Goal: Information Seeking & Learning: Learn about a topic

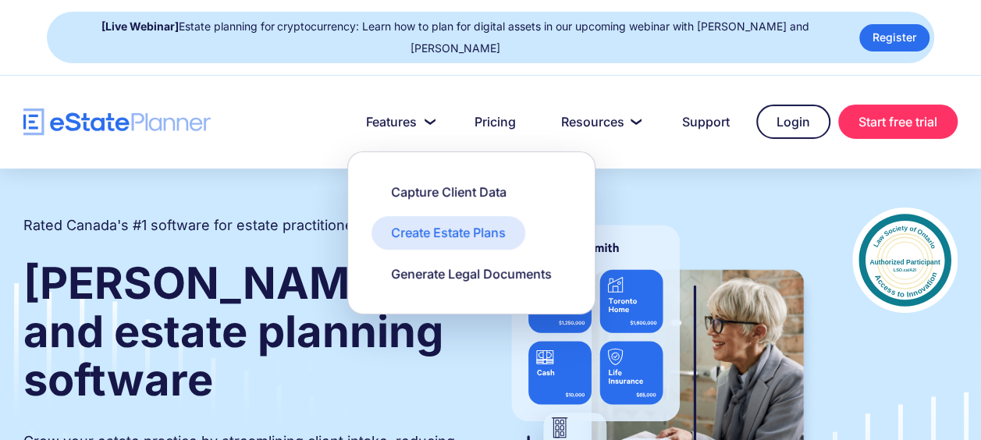
click at [401, 217] on link "Create Estate Plans" at bounding box center [449, 232] width 154 height 33
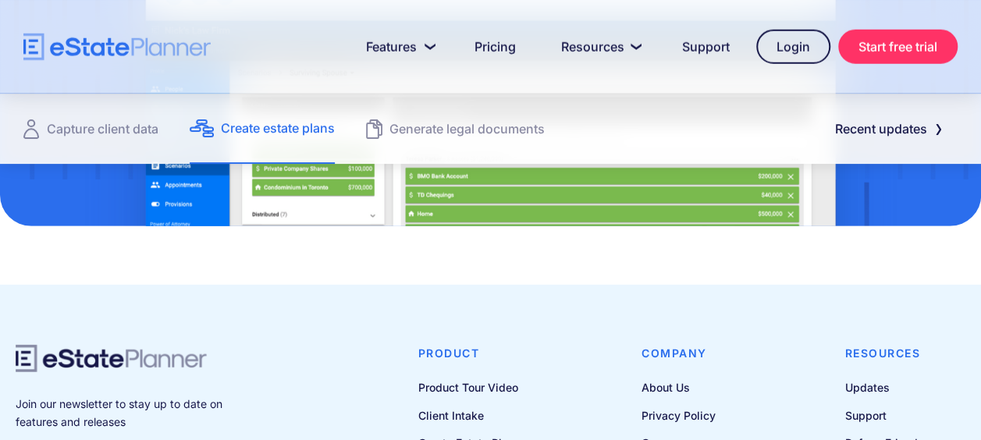
scroll to position [2355, 0]
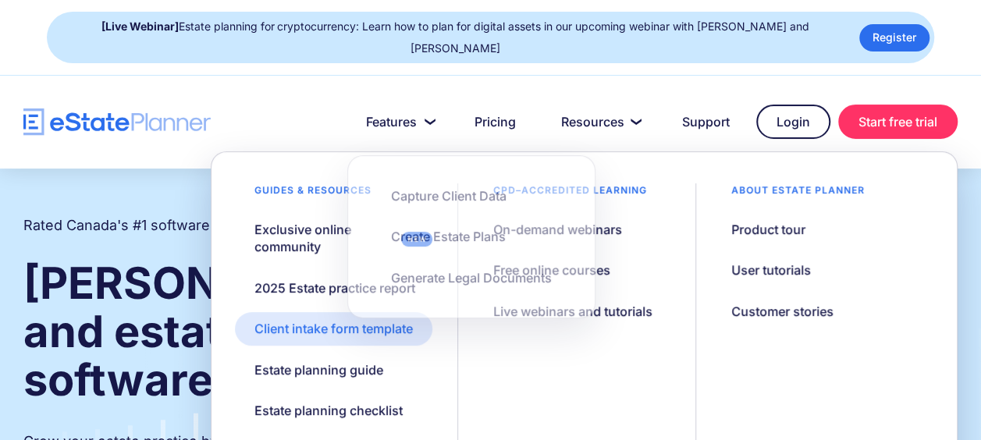
click at [389, 330] on div "Client intake form template" at bounding box center [334, 328] width 158 height 17
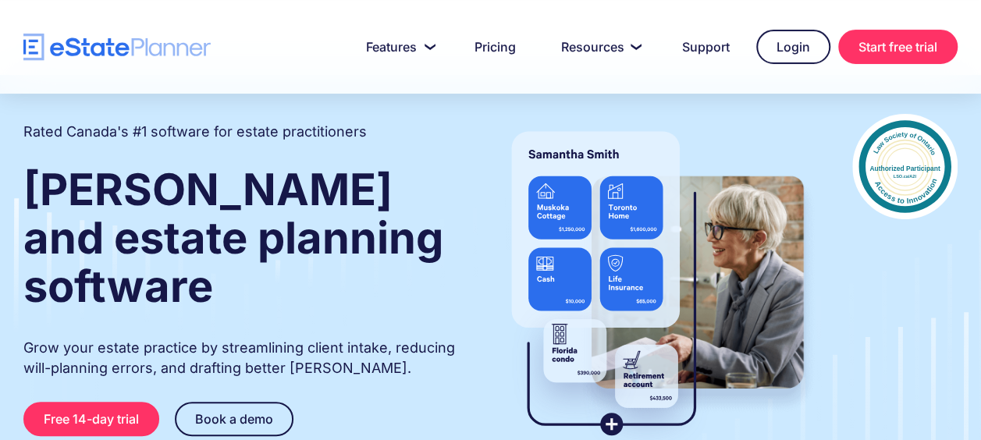
scroll to position [125, 0]
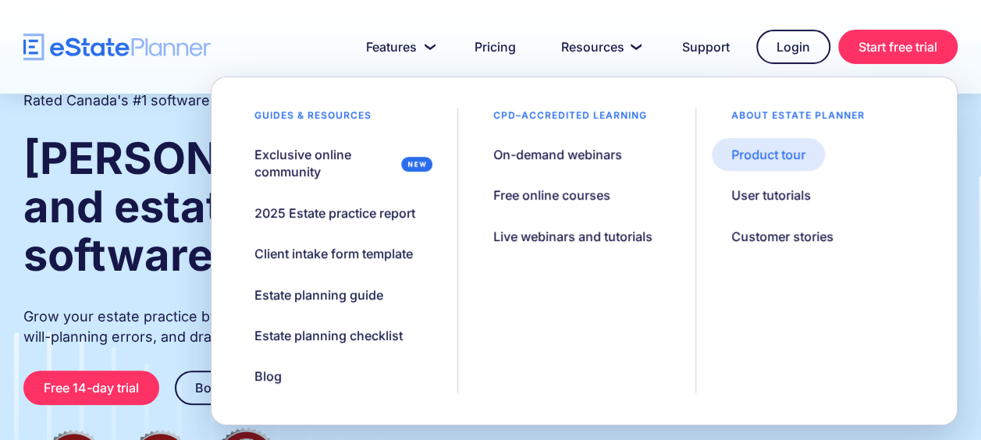
click at [764, 158] on div "Product tour" at bounding box center [769, 154] width 74 height 17
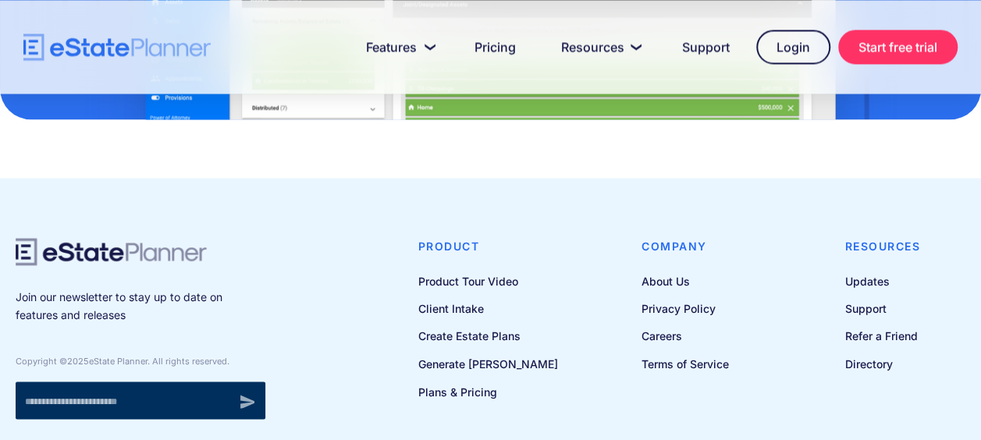
scroll to position [1163, 0]
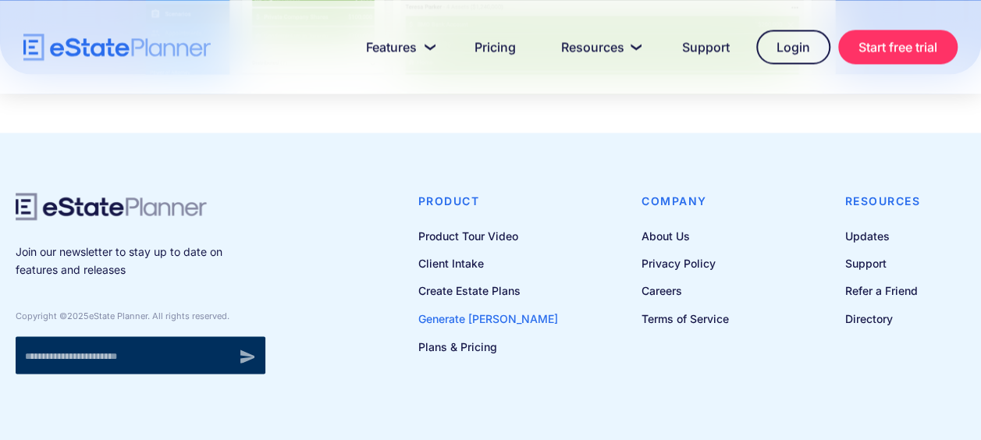
click at [492, 316] on link "Generate [PERSON_NAME]" at bounding box center [488, 318] width 140 height 20
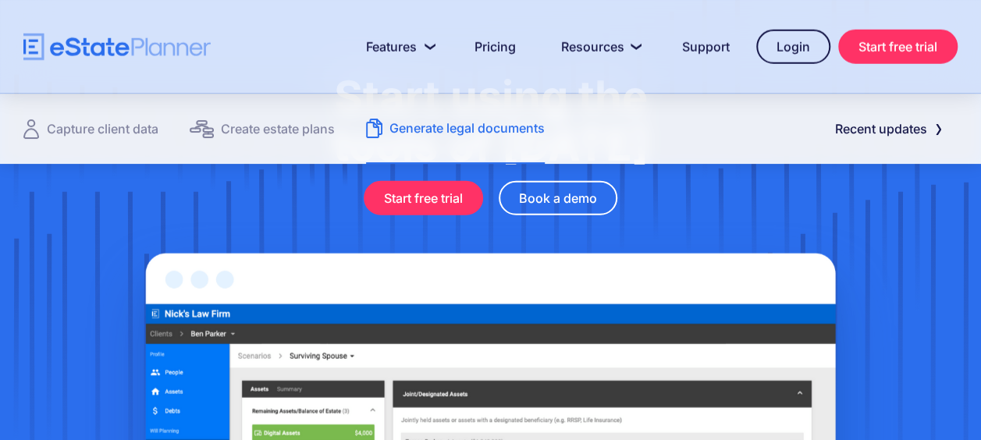
scroll to position [2367, 0]
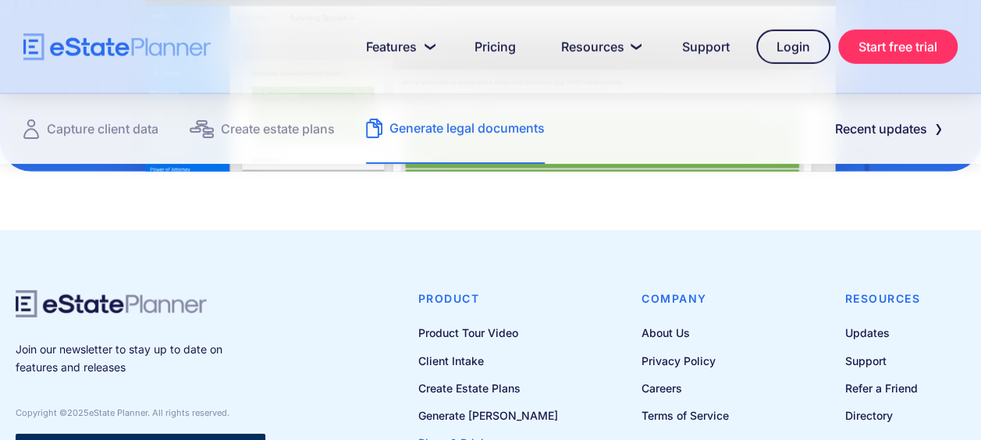
click at [492, 433] on link "Plans & Pricing" at bounding box center [488, 443] width 140 height 20
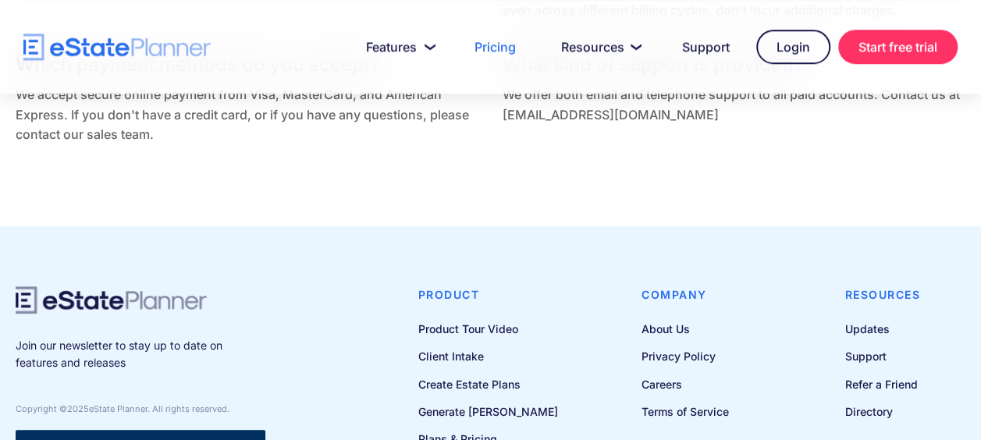
scroll to position [3642, 0]
